Goal: Task Accomplishment & Management: Manage account settings

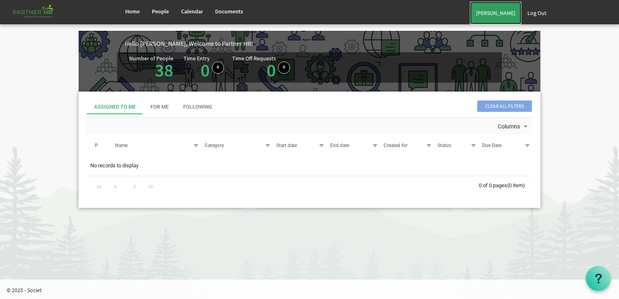
click at [503, 23] on link "[PERSON_NAME]" at bounding box center [495, 13] width 51 height 23
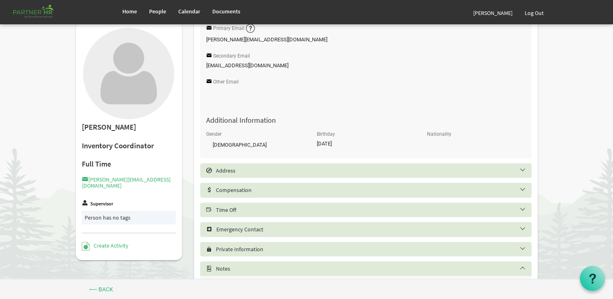
scroll to position [211, 0]
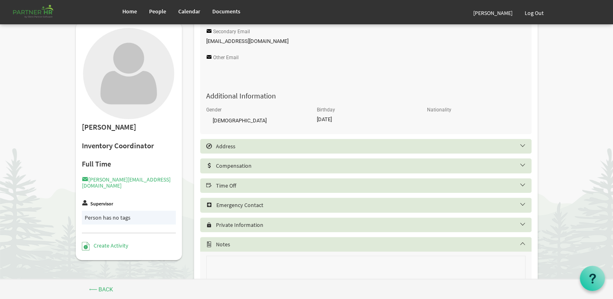
click at [264, 187] on h5 "Time Off" at bounding box center [371, 185] width 331 height 6
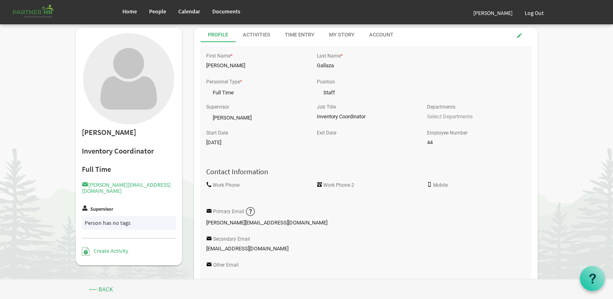
scroll to position [0, 0]
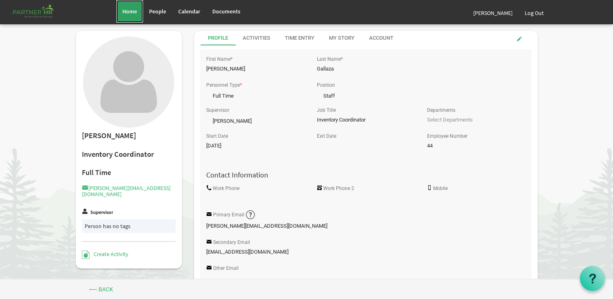
click at [134, 9] on span "Home" at bounding box center [129, 11] width 15 height 7
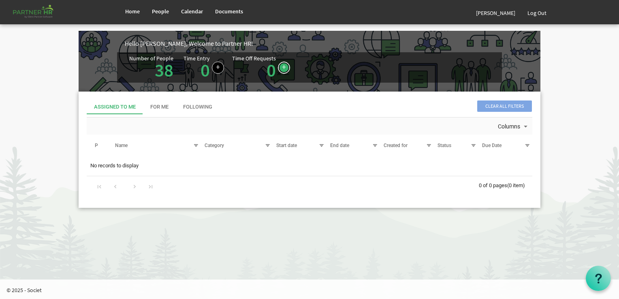
click at [279, 68] on link at bounding box center [284, 68] width 12 height 12
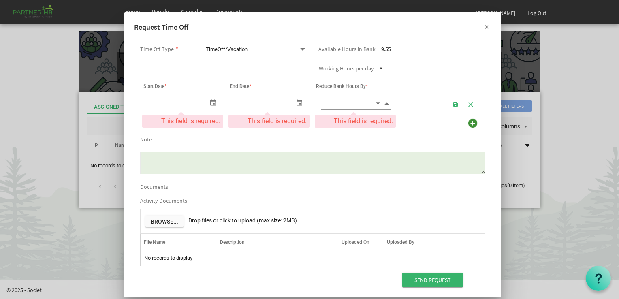
click at [483, 28] on button "×" at bounding box center [487, 26] width 20 height 20
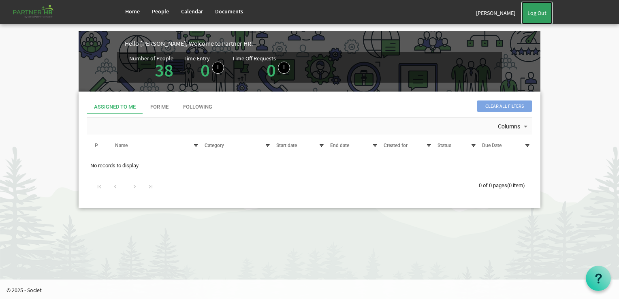
click at [539, 12] on link "Log Out" at bounding box center [536, 13] width 31 height 23
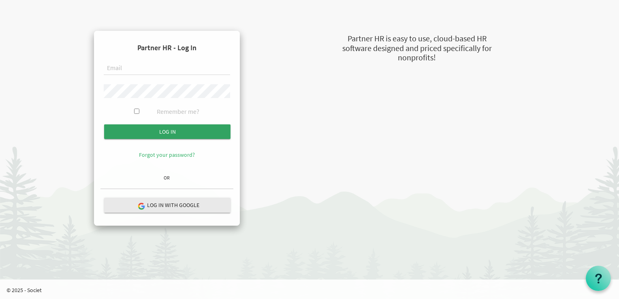
type input "rita@newcircles.ca"
click at [149, 135] on input "submit" at bounding box center [167, 131] width 126 height 15
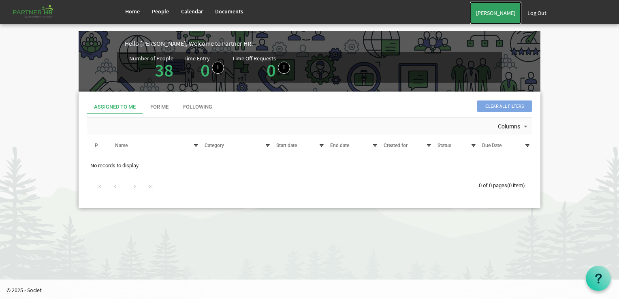
click at [502, 22] on link "[PERSON_NAME]" at bounding box center [495, 13] width 51 height 23
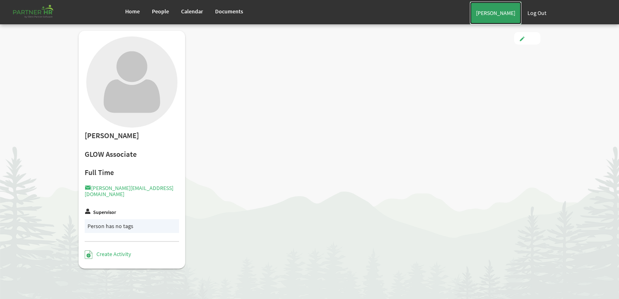
click at [515, 15] on link "[PERSON_NAME]" at bounding box center [495, 13] width 51 height 23
